Goal: Information Seeking & Learning: Understand process/instructions

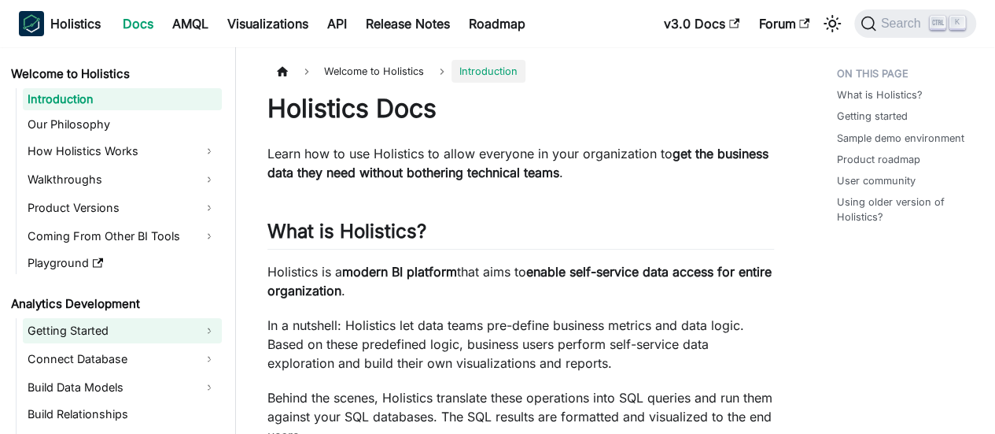
click at [149, 327] on link "Getting Started" at bounding box center [122, 330] width 199 height 25
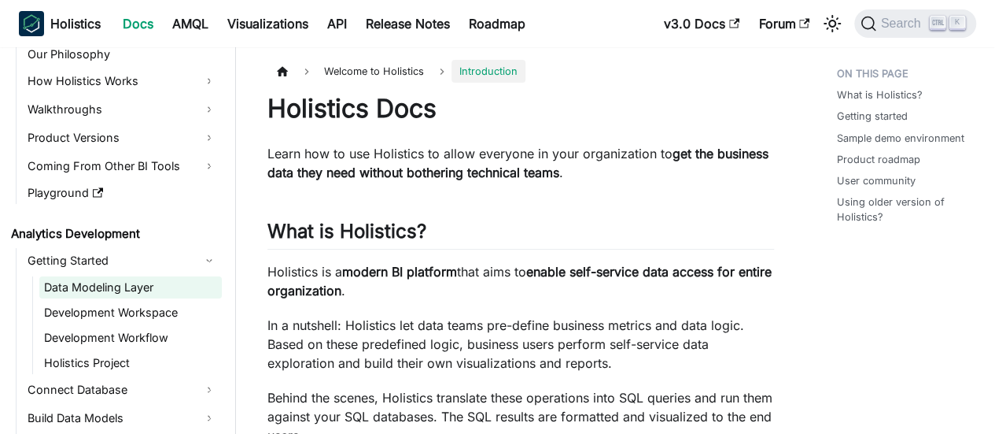
scroll to position [71, 0]
click at [116, 282] on link "Data Modeling Layer" at bounding box center [130, 286] width 183 height 22
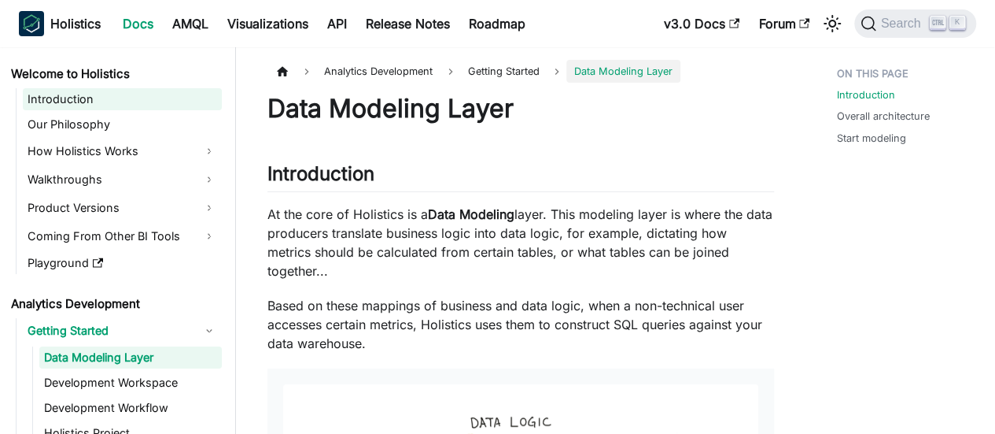
click at [91, 105] on link "Introduction" at bounding box center [122, 99] width 199 height 22
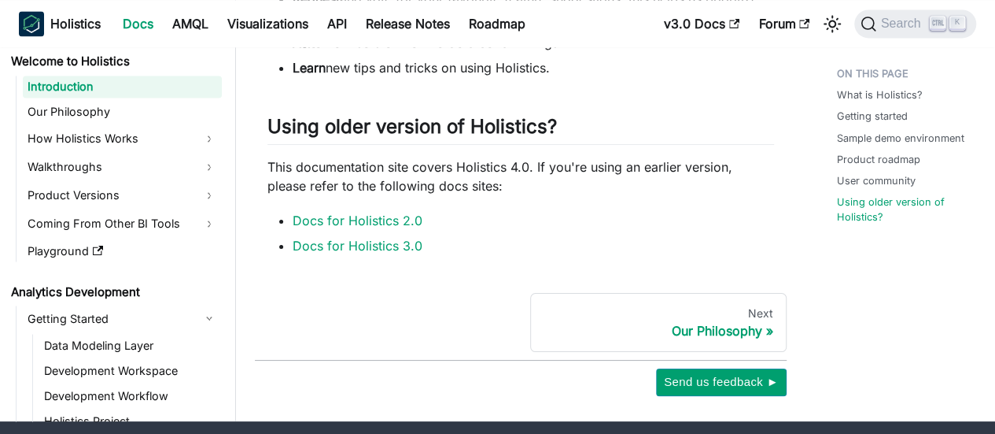
scroll to position [1302, 0]
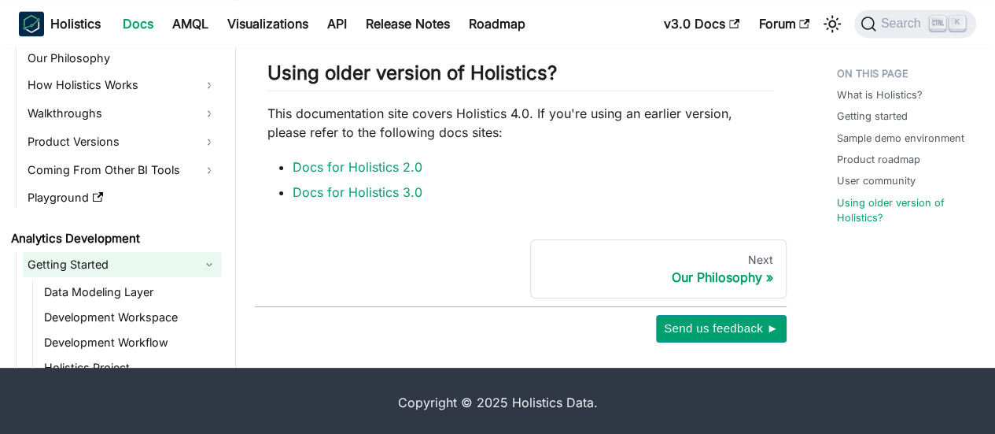
click at [95, 265] on link "Getting Started" at bounding box center [122, 264] width 199 height 25
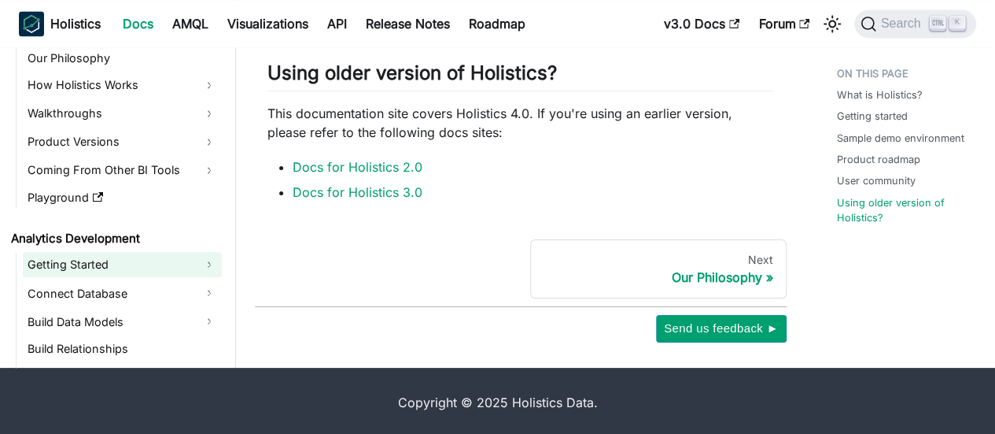
click at [95, 265] on link "Getting Started" at bounding box center [122, 264] width 199 height 25
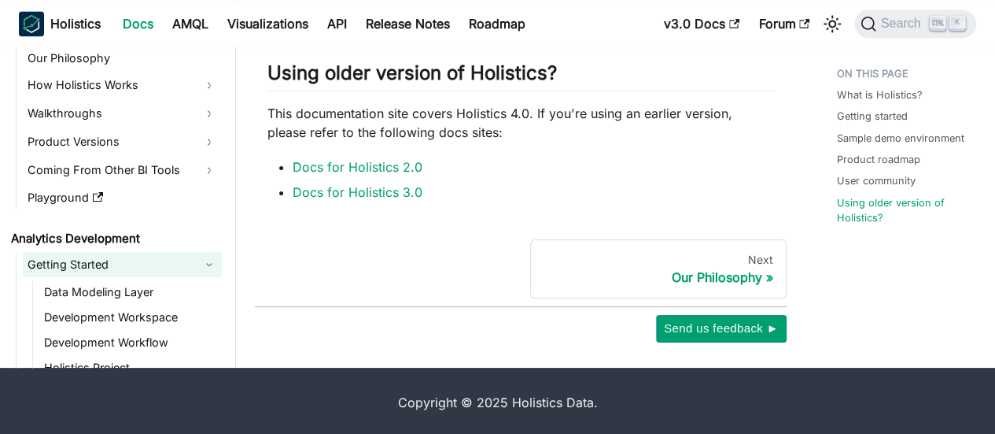
click at [95, 265] on link "Getting Started" at bounding box center [122, 264] width 199 height 25
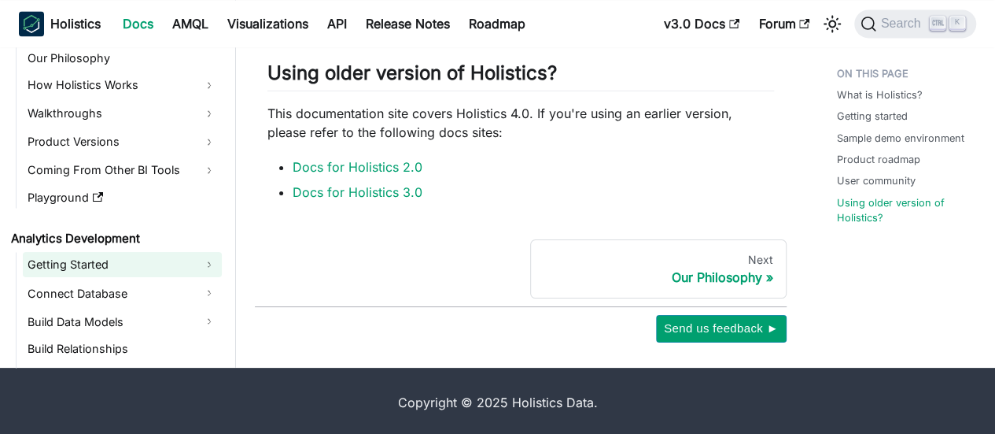
click at [100, 254] on link "Getting Started" at bounding box center [122, 264] width 199 height 25
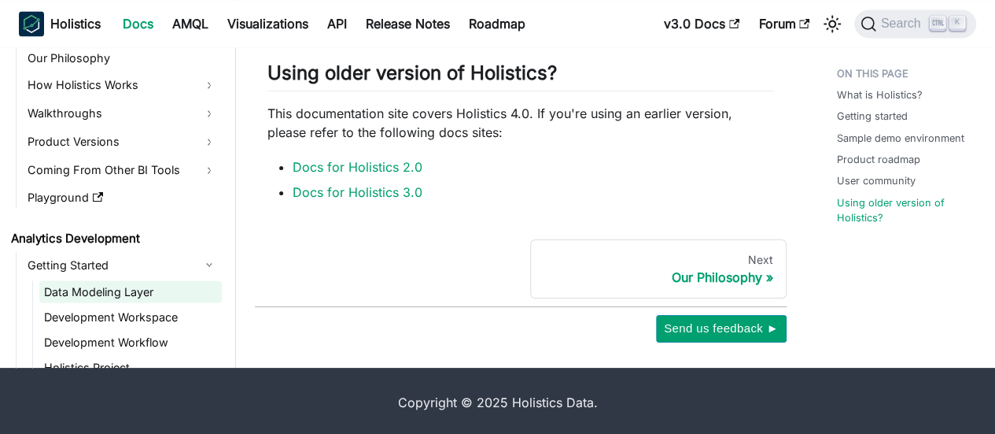
click at [79, 287] on link "Data Modeling Layer" at bounding box center [130, 291] width 183 height 22
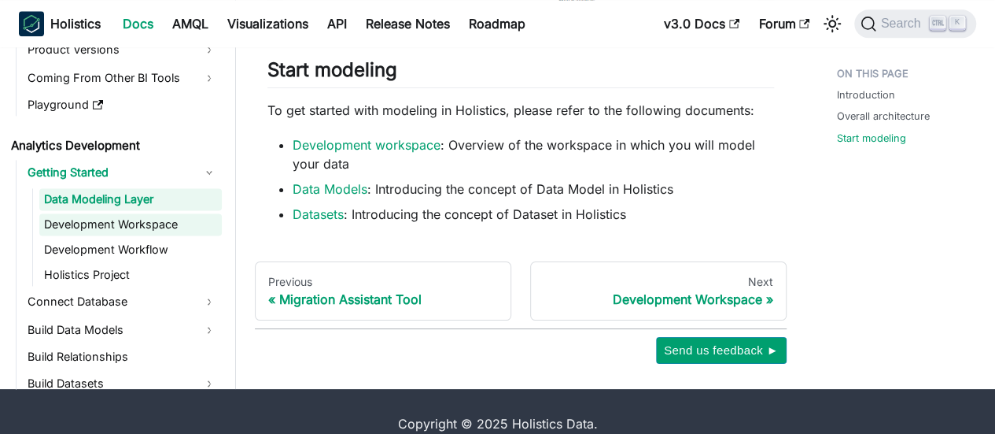
scroll to position [113, 0]
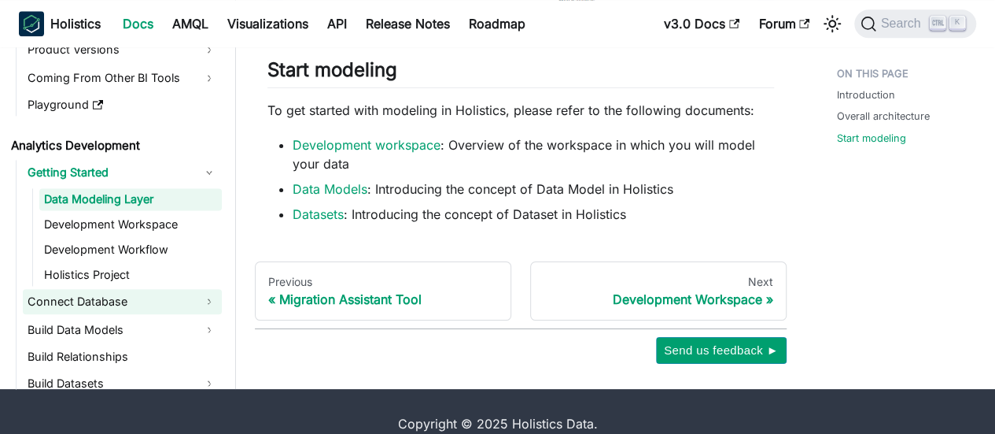
click at [76, 295] on link "Connect Database" at bounding box center [122, 301] width 199 height 25
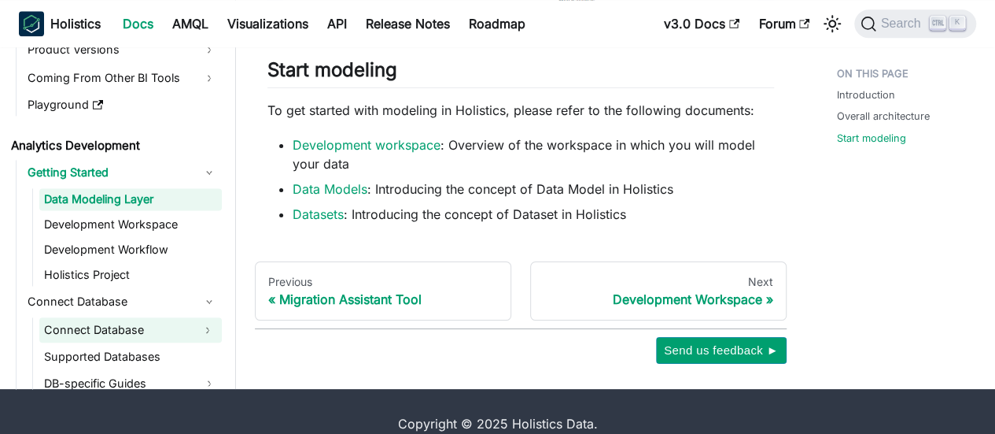
click at [94, 319] on link "Connect Database" at bounding box center [116, 329] width 154 height 25
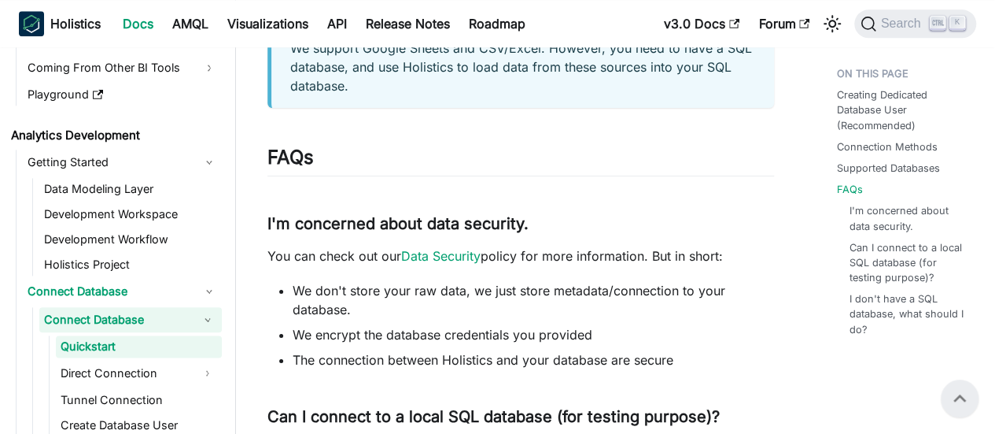
scroll to position [1009, 0]
